Goal: Information Seeking & Learning: Learn about a topic

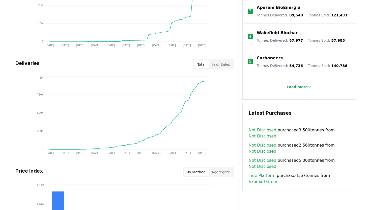
scroll to position [273, 0]
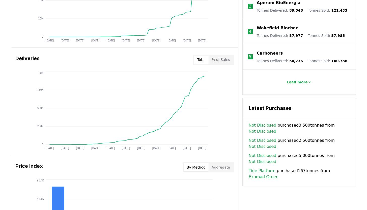
click at [288, 31] on p "Wakefield Biochar" at bounding box center [277, 28] width 41 height 6
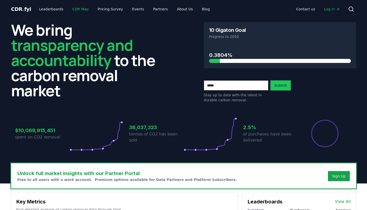
click at [93, 12] on link "CDR Map" at bounding box center [80, 9] width 24 height 9
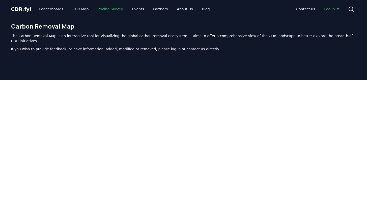
click at [127, 10] on link "Pricing Survey" at bounding box center [110, 9] width 33 height 9
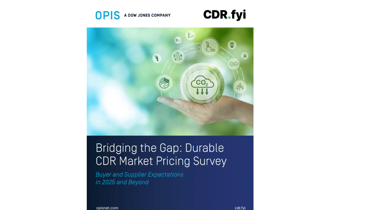
scroll to position [1165, 0]
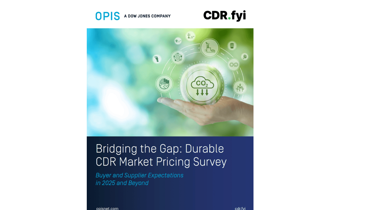
click at [137, 71] on img at bounding box center [170, 110] width 167 height 218
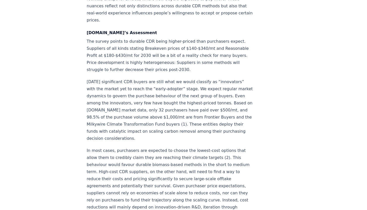
scroll to position [812, 0]
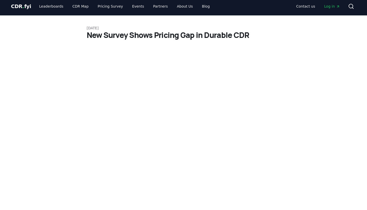
scroll to position [0, 0]
